Goal: Task Accomplishment & Management: Use online tool/utility

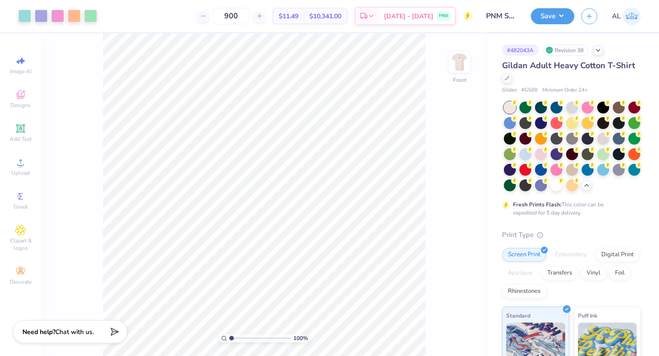
click at [464, 61] on img at bounding box center [460, 62] width 18 height 18
click at [460, 69] on img at bounding box center [459, 62] width 37 height 37
click at [557, 14] on button "Save" at bounding box center [553, 15] width 44 height 16
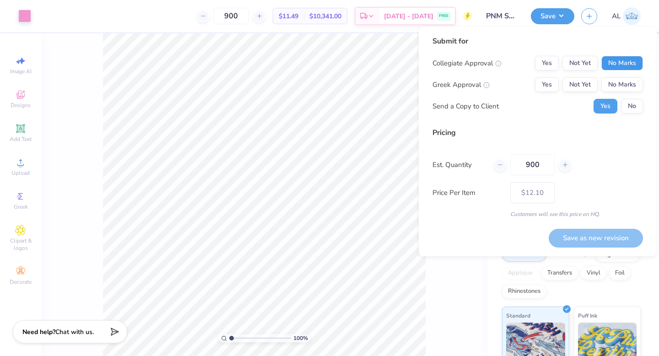
click at [616, 66] on button "No Marks" at bounding box center [623, 63] width 42 height 15
click at [552, 80] on button "Yes" at bounding box center [547, 84] width 24 height 15
drag, startPoint x: 545, startPoint y: 168, endPoint x: 471, endPoint y: 166, distance: 73.8
click at [474, 166] on div "Est. Quantity 900" at bounding box center [538, 164] width 211 height 21
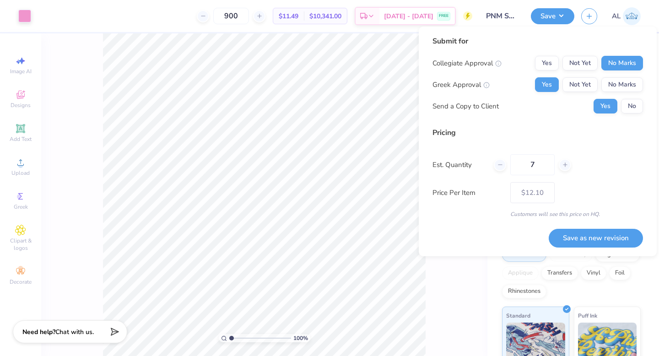
type input "70"
type input "– –"
type input "70"
type input "$20.76"
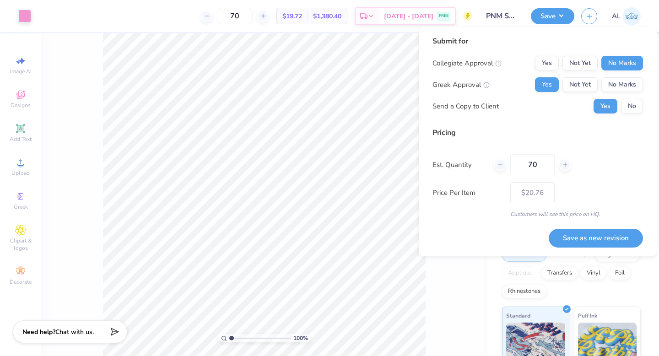
drag, startPoint x: 539, startPoint y: 167, endPoint x: 421, endPoint y: 167, distance: 117.7
click at [421, 167] on div "Submit for Collegiate Approval Yes Not Yet No Marks Greek Approval Yes Not Yet …" at bounding box center [538, 142] width 238 height 230
type input "0"
type input "900"
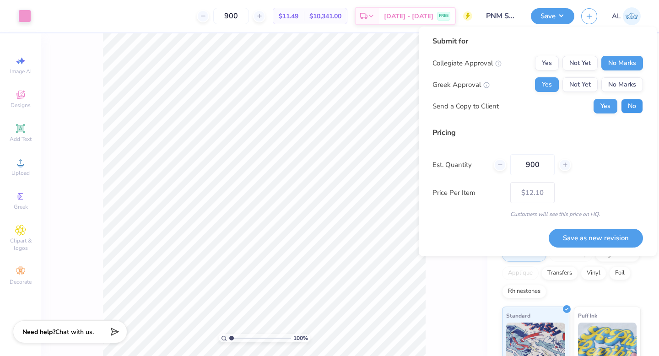
click at [627, 112] on button "No" at bounding box center [632, 106] width 22 height 15
click at [562, 234] on button "Save as new revision" at bounding box center [596, 238] width 94 height 19
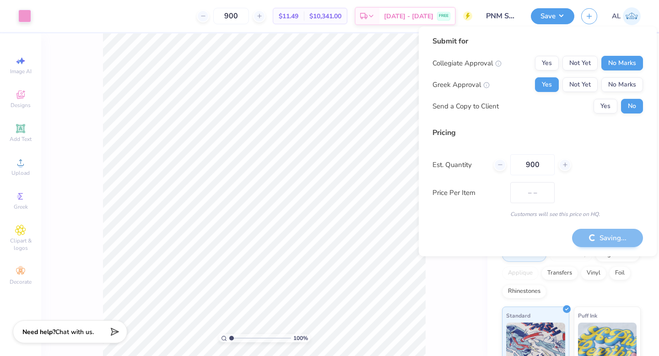
type input "$12.10"
